Goal: Book appointment/travel/reservation

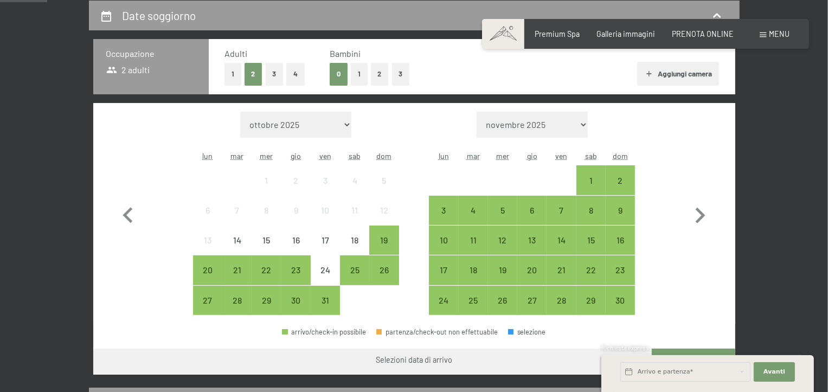
scroll to position [271, 0]
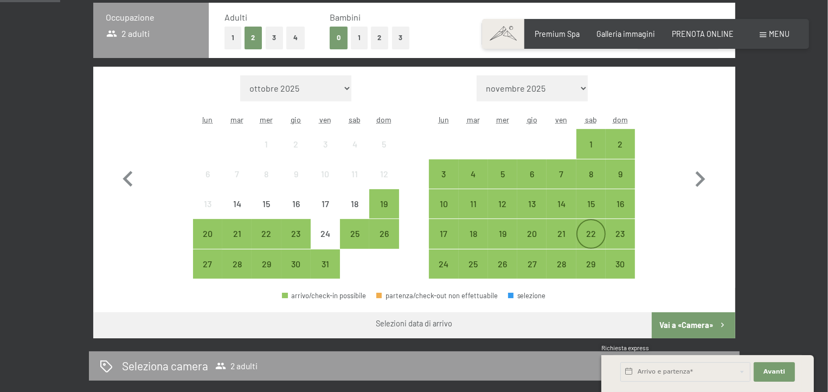
click at [593, 230] on div "22" at bounding box center [590, 242] width 27 height 27
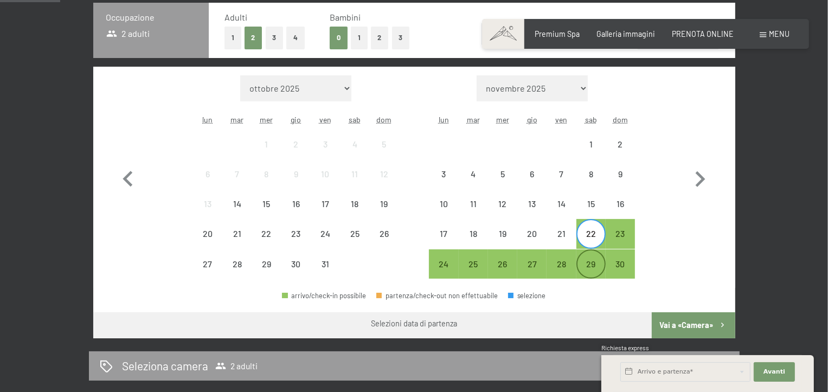
click at [586, 266] on div "29" at bounding box center [590, 273] width 27 height 27
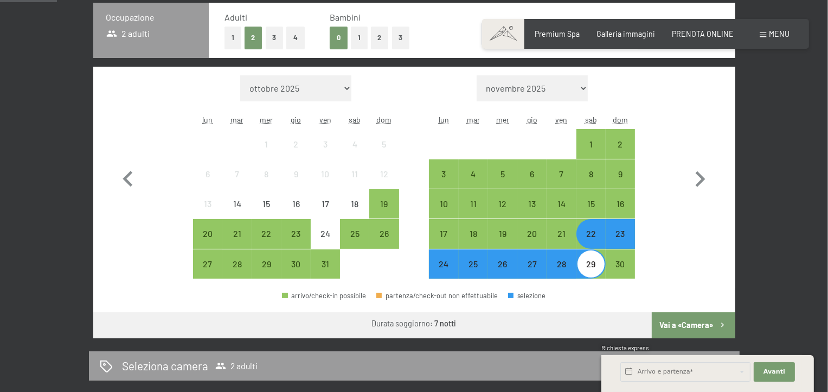
scroll to position [434, 0]
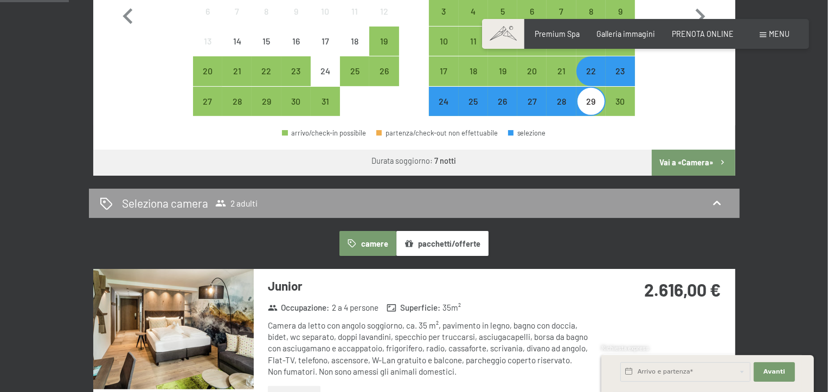
click at [709, 162] on button "Vai a «Camera»" at bounding box center [693, 163] width 83 height 26
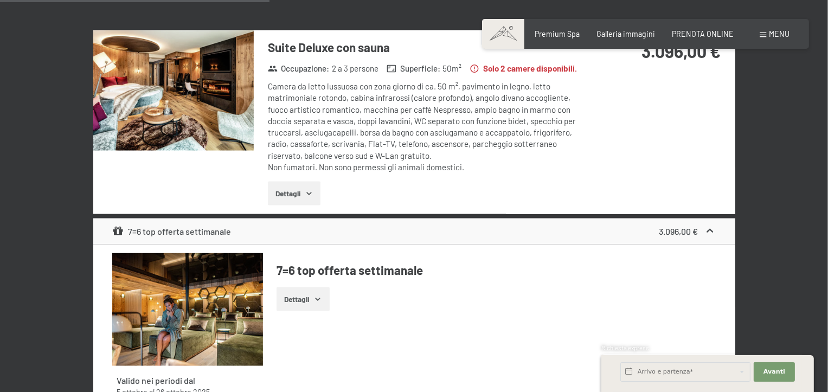
scroll to position [1590, 0]
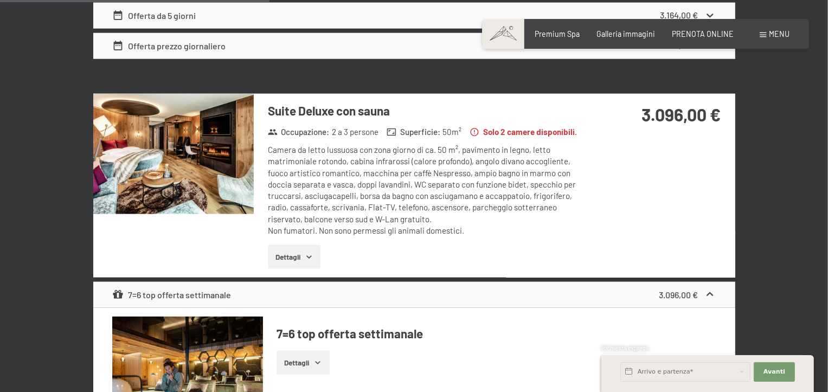
click at [310, 256] on icon "button" at bounding box center [308, 257] width 5 height 3
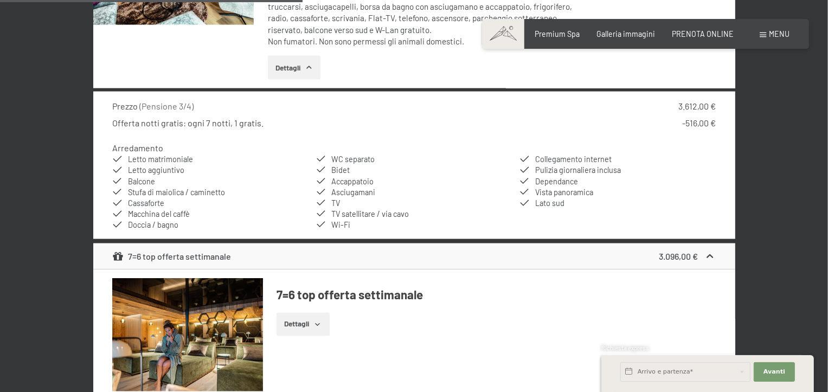
scroll to position [1861, 0]
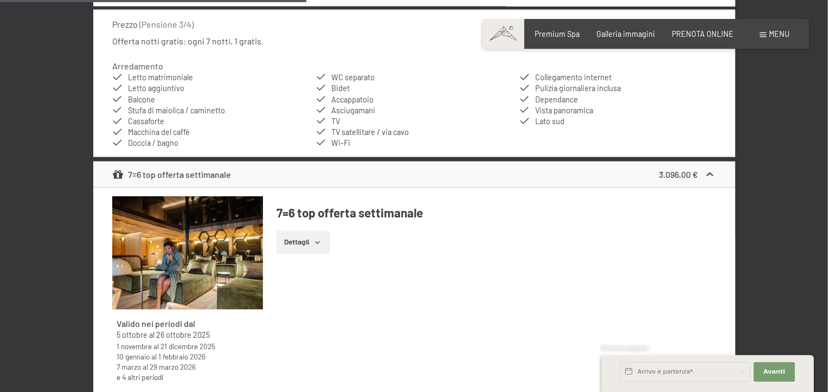
click at [321, 242] on icon "button" at bounding box center [317, 243] width 9 height 9
click at [318, 242] on icon "button" at bounding box center [317, 243] width 9 height 9
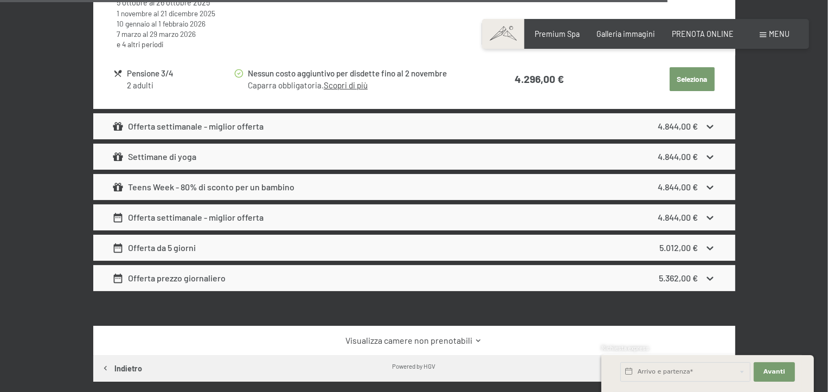
scroll to position [4003, 0]
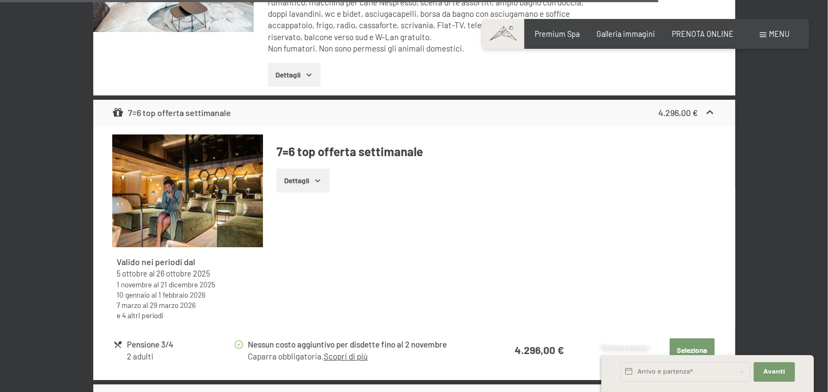
click at [762, 34] on span at bounding box center [763, 35] width 7 height 5
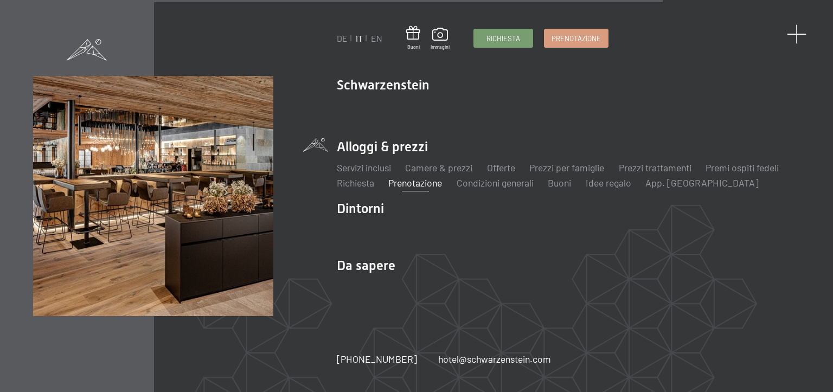
click at [796, 35] on span at bounding box center [797, 34] width 20 height 20
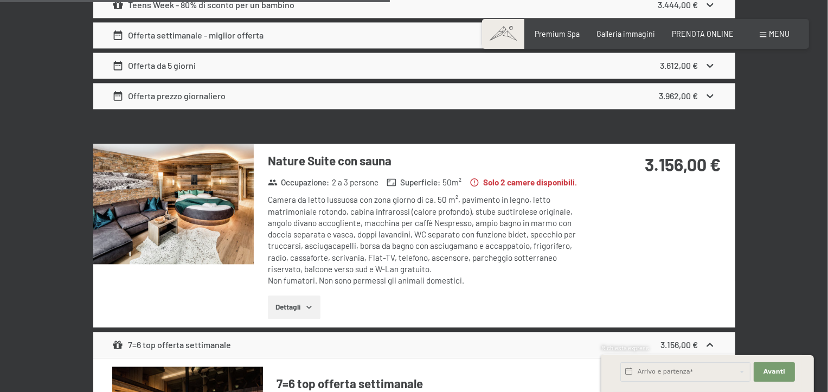
scroll to position [2106, 0]
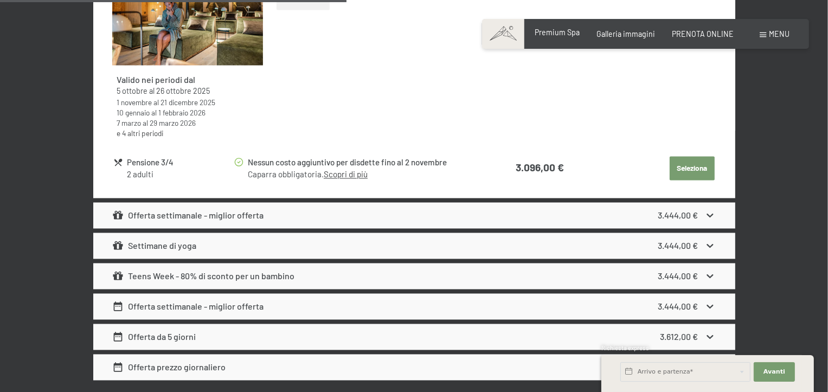
click at [558, 35] on span "Premium Spa" at bounding box center [557, 32] width 45 height 9
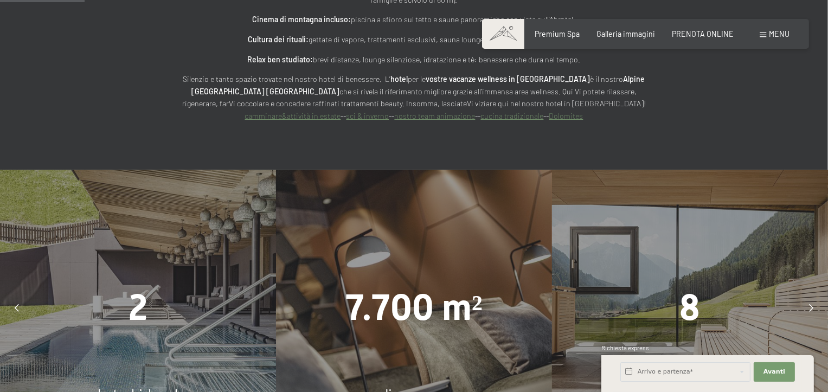
scroll to position [759, 0]
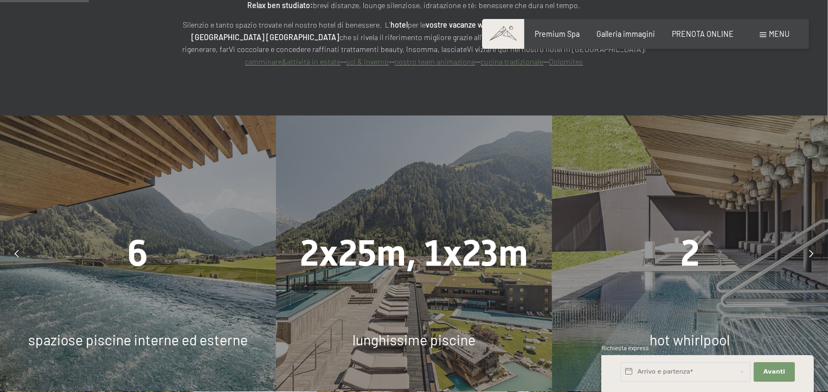
click at [807, 242] on div at bounding box center [811, 254] width 24 height 24
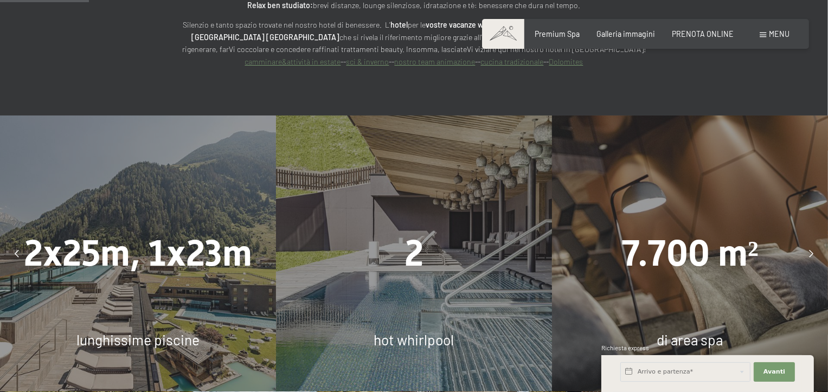
click at [807, 242] on div at bounding box center [811, 254] width 24 height 24
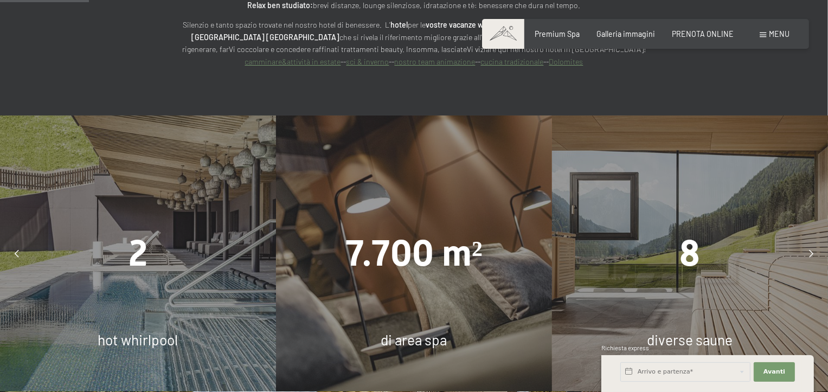
click at [809, 250] on icon at bounding box center [811, 254] width 4 height 8
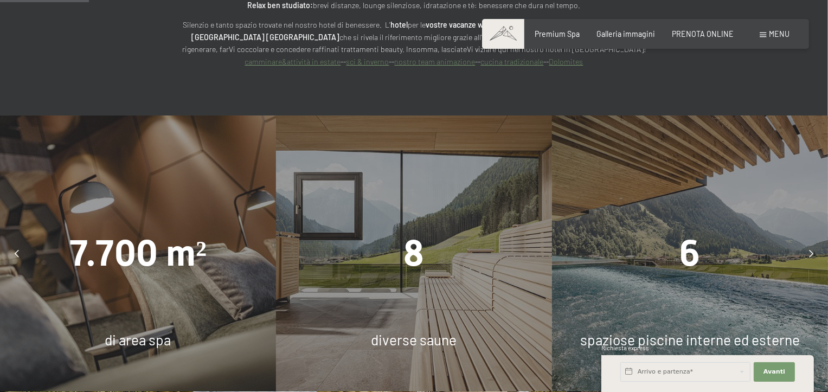
click at [809, 250] on icon at bounding box center [811, 254] width 4 height 8
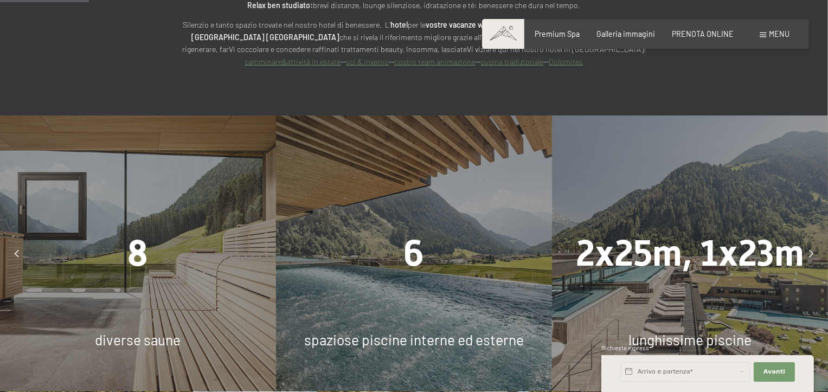
click at [811, 250] on icon at bounding box center [811, 254] width 4 height 8
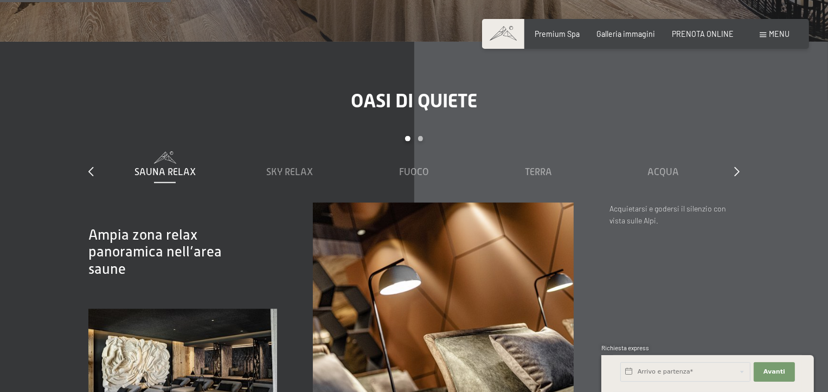
scroll to position [1464, 0]
click at [738, 166] on icon at bounding box center [736, 171] width 5 height 10
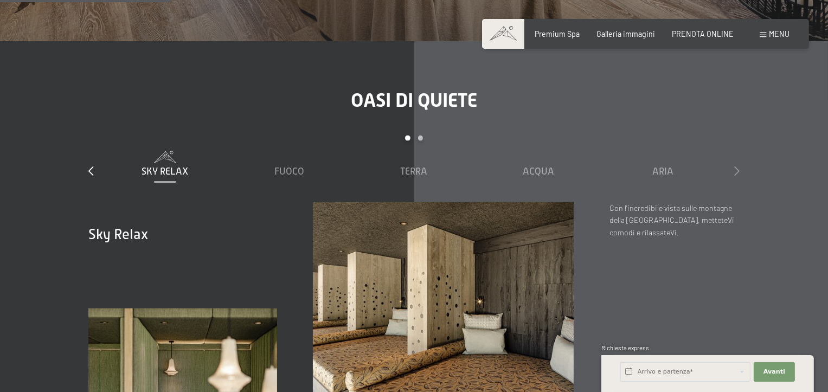
click at [738, 166] on icon at bounding box center [736, 171] width 5 height 10
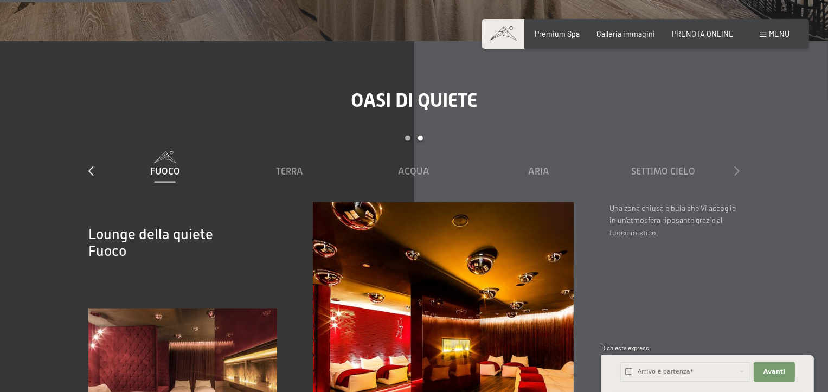
click at [738, 166] on icon at bounding box center [736, 171] width 5 height 10
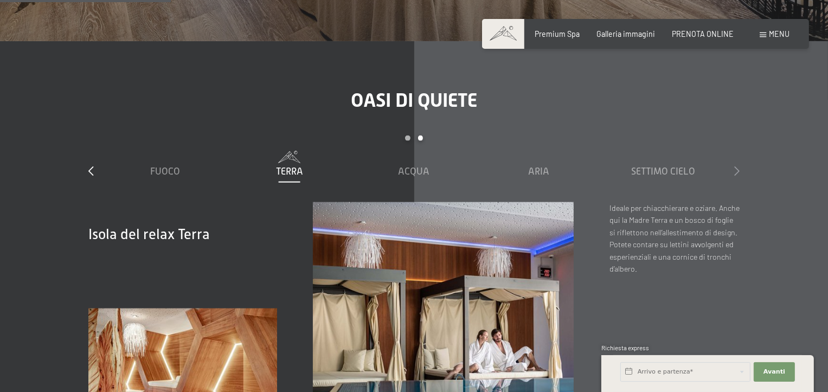
click at [738, 166] on icon at bounding box center [736, 171] width 5 height 10
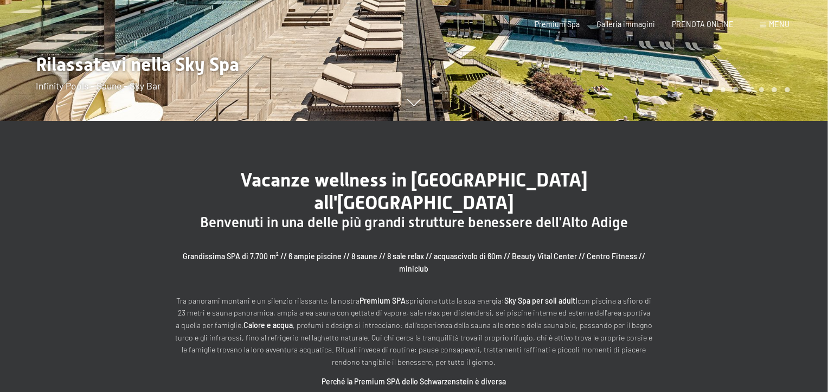
scroll to position [0, 0]
